Goal: Understand process/instructions: Learn how to perform a task or action

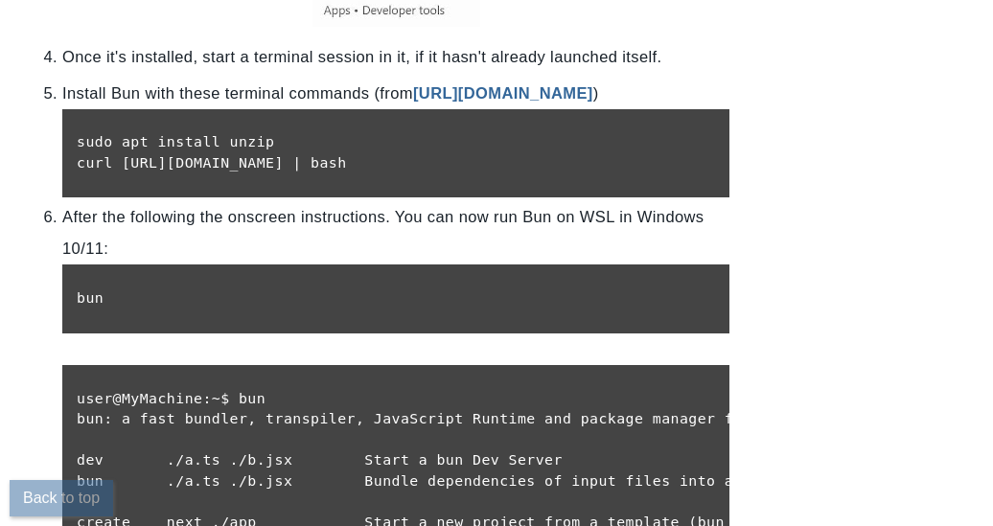
scroll to position [1917, 0]
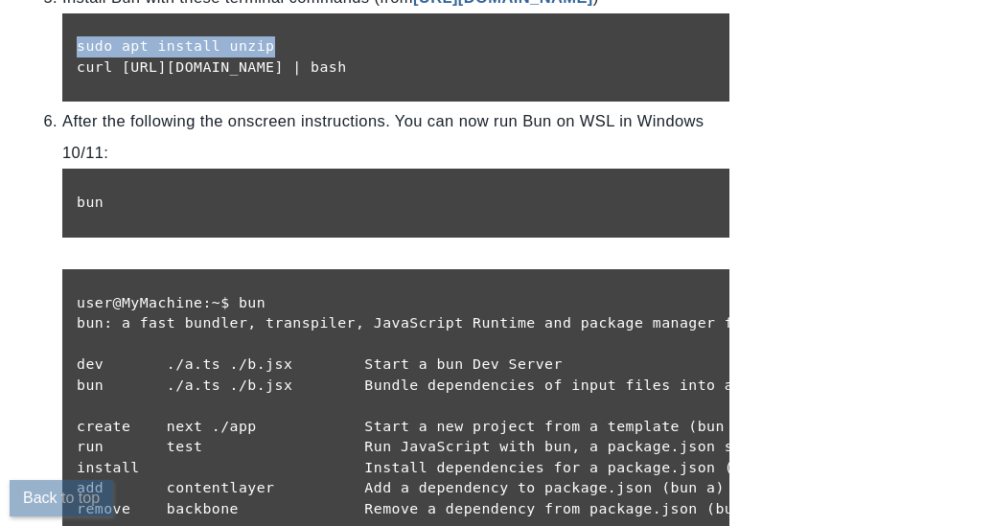
drag, startPoint x: 314, startPoint y: 81, endPoint x: 78, endPoint y: 74, distance: 236.9
click at [78, 74] on pre "sudo apt install unzip curl [URL][DOMAIN_NAME] | bash" at bounding box center [396, 56] width 638 height 41
copy pre "sudo apt install unzip"
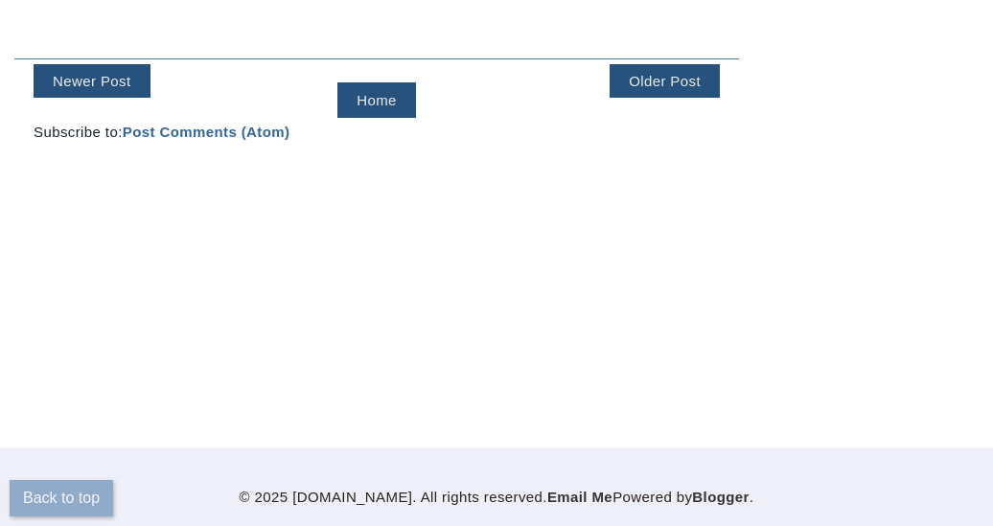
scroll to position [1272, 0]
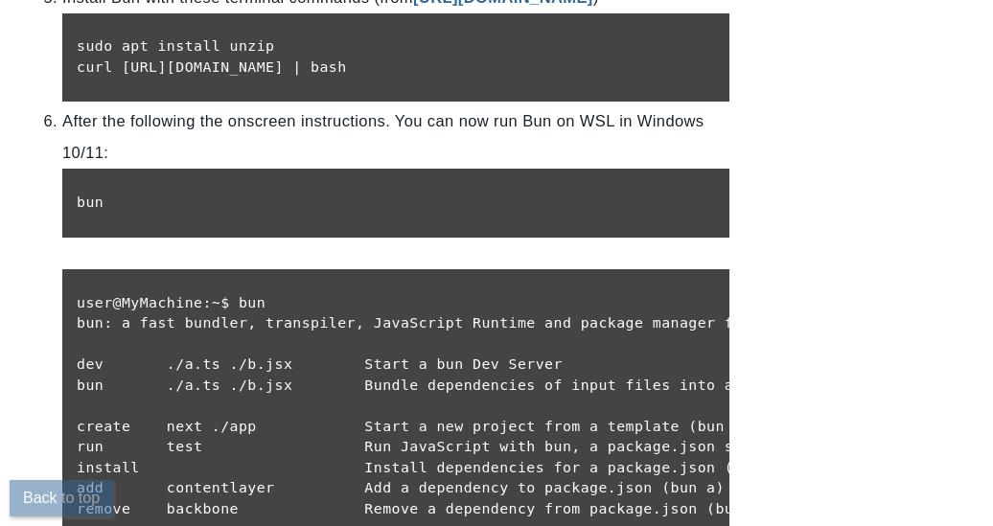
click at [193, 78] on pre "sudo apt install unzip curl [URL][DOMAIN_NAME] | bash" at bounding box center [396, 56] width 638 height 41
copy pre "curl [URL][DOMAIN_NAME] | bash"
